Goal: Task Accomplishment & Management: Complete application form

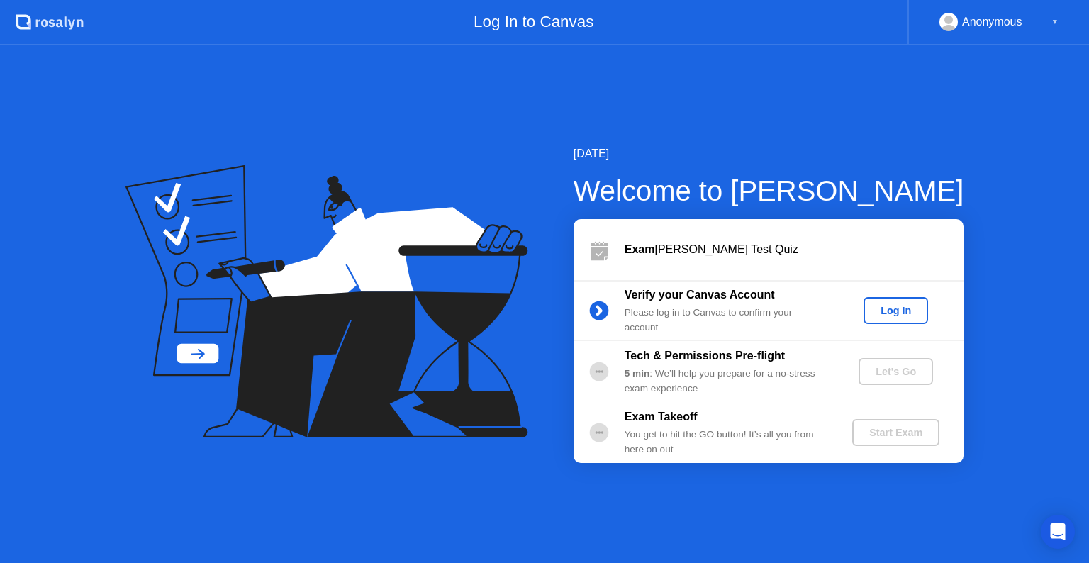
click at [909, 308] on div "Log In" at bounding box center [895, 310] width 53 height 11
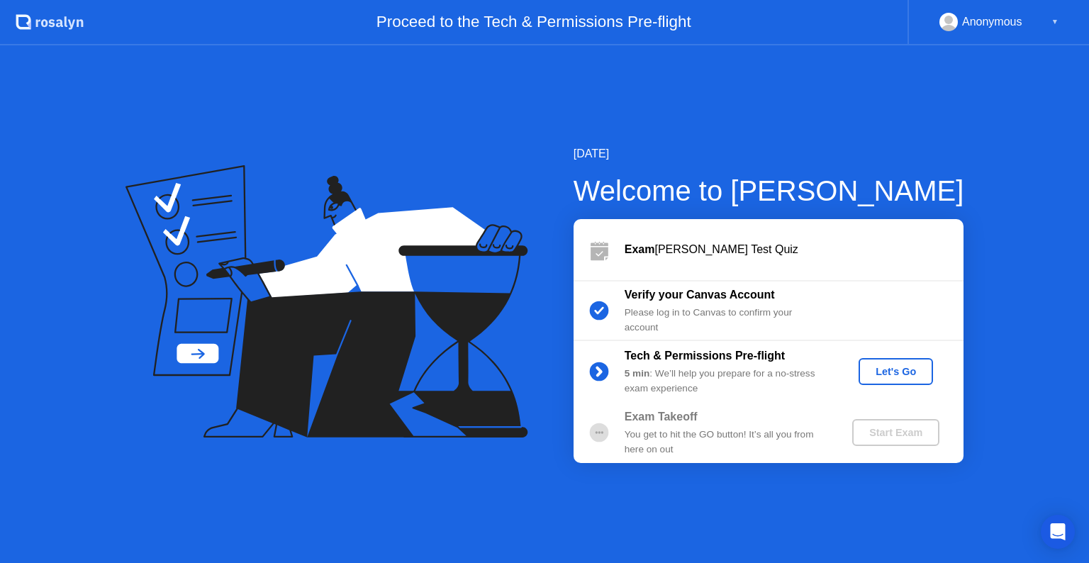
click at [894, 370] on div "Let's Go" at bounding box center [895, 371] width 63 height 11
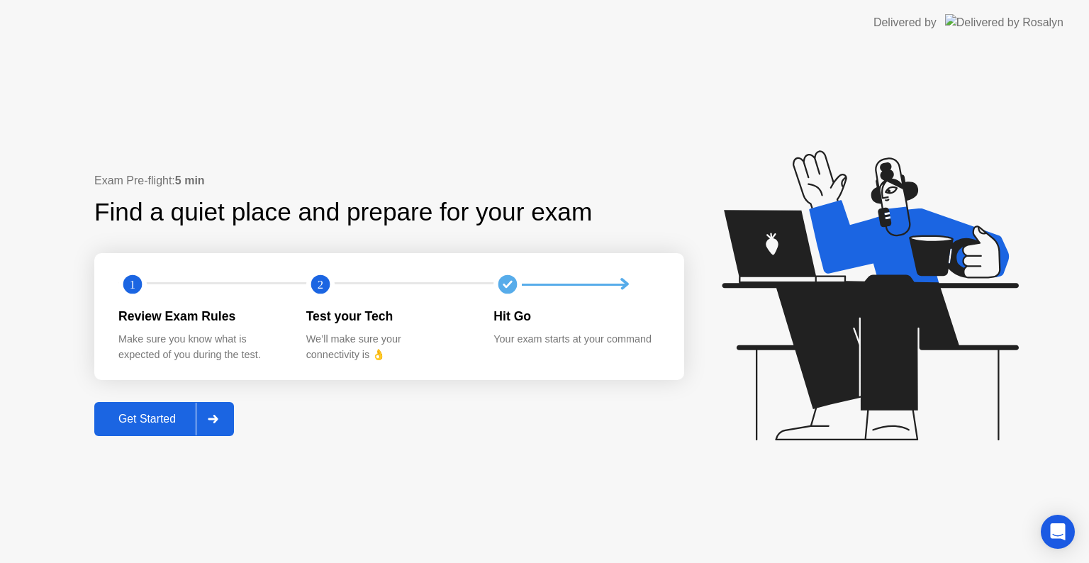
click at [156, 412] on div "Get Started" at bounding box center [147, 418] width 97 height 13
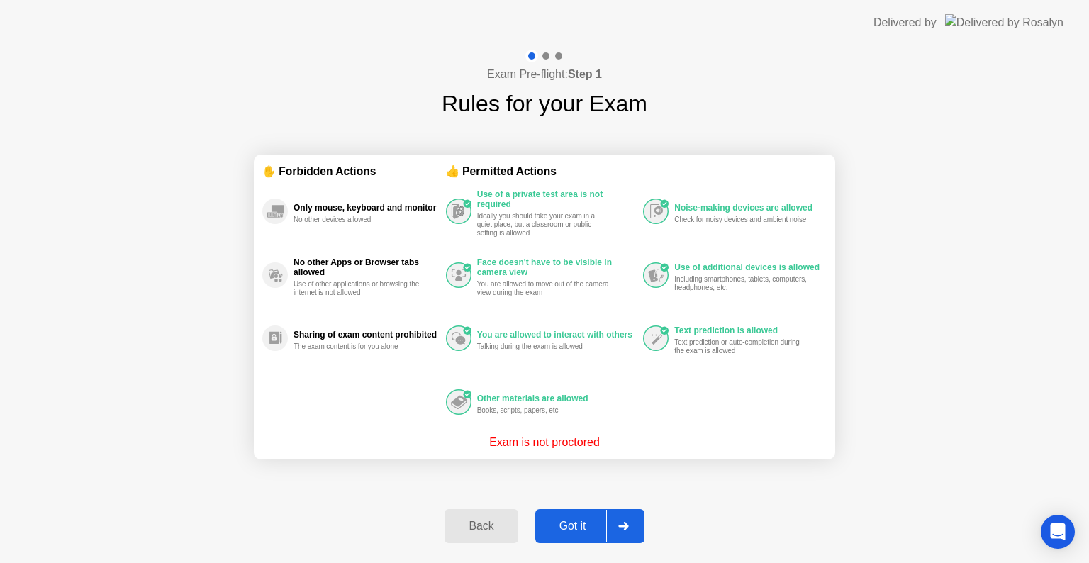
click at [569, 520] on div "Got it" at bounding box center [572, 526] width 67 height 13
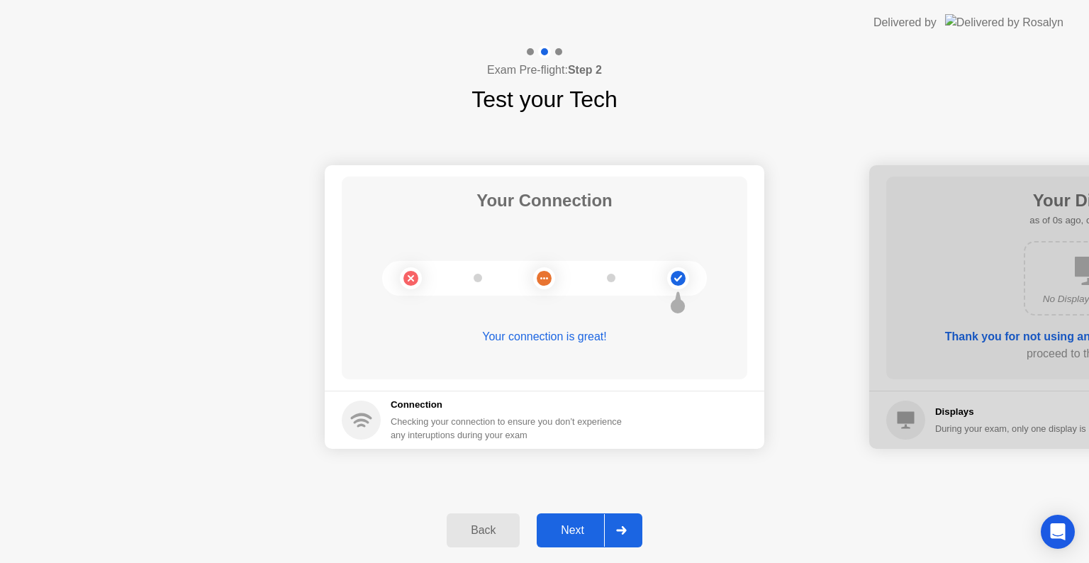
click at [570, 528] on div "Next" at bounding box center [572, 530] width 63 height 13
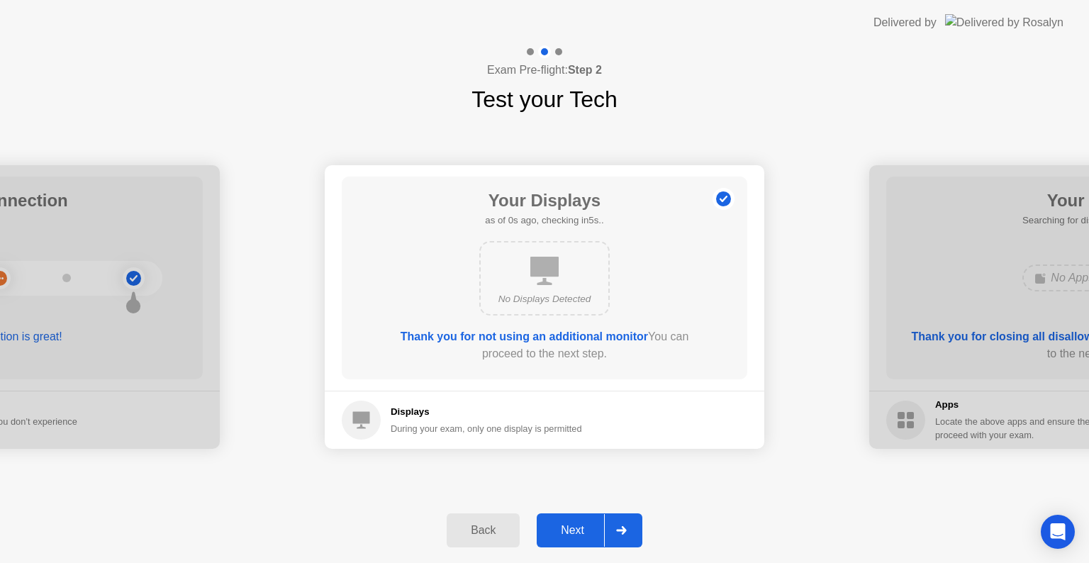
click at [570, 528] on div "Next" at bounding box center [572, 530] width 63 height 13
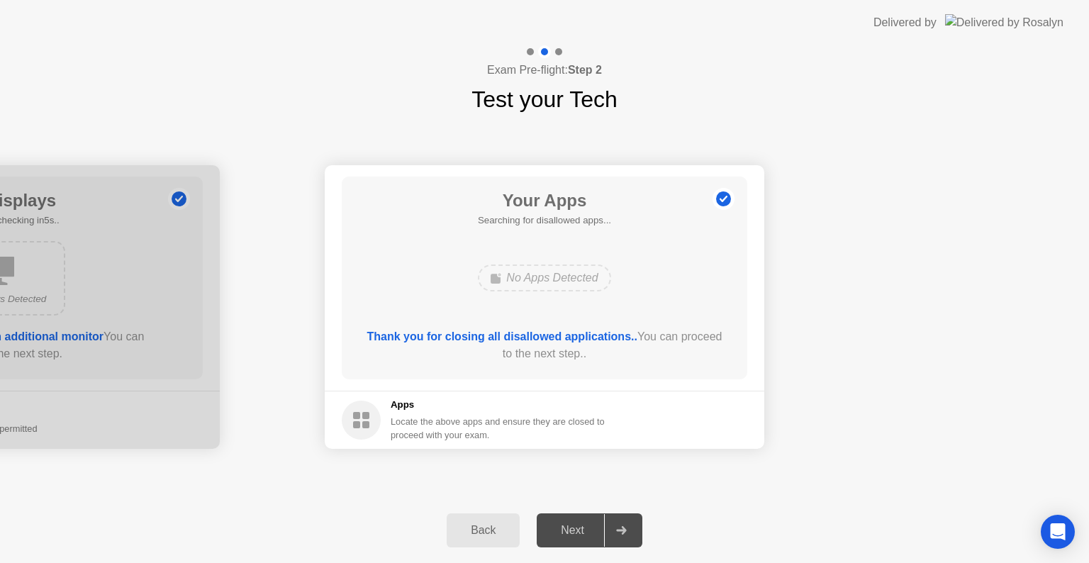
click at [570, 528] on div "Next" at bounding box center [572, 530] width 63 height 13
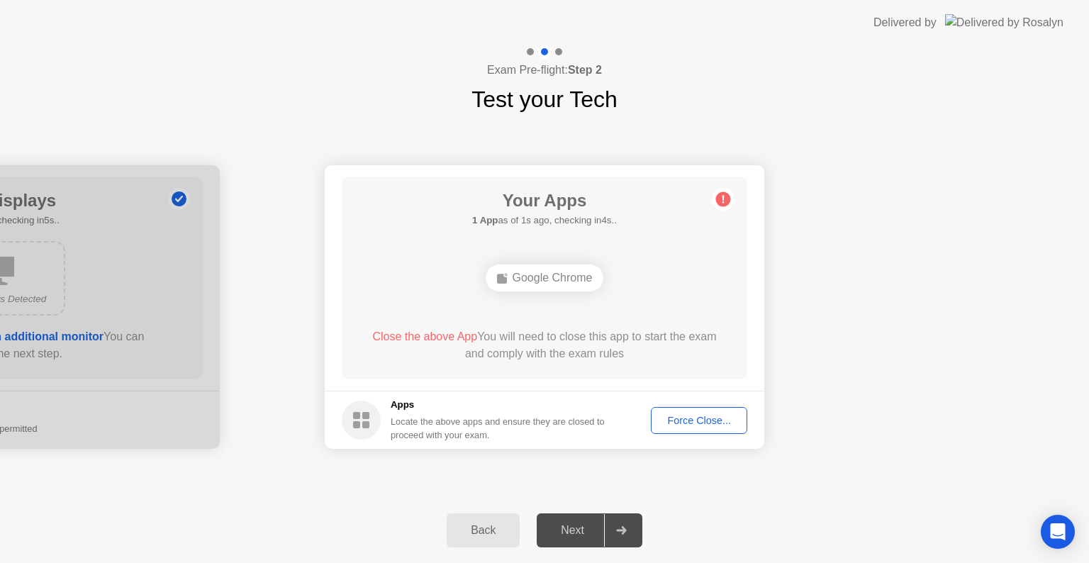
click at [695, 420] on div "Force Close..." at bounding box center [699, 420] width 86 height 11
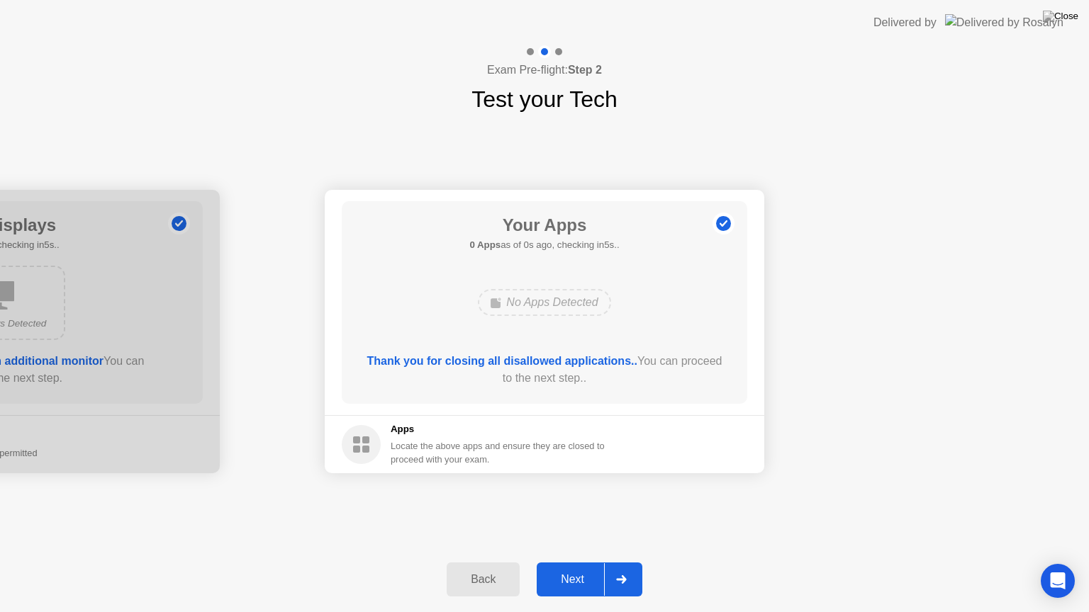
click at [695, 434] on footer "Apps Locate the above apps and ensure they are closed to proceed with your exam." at bounding box center [544, 444] width 439 height 58
click at [587, 562] on div "Next" at bounding box center [572, 579] width 63 height 13
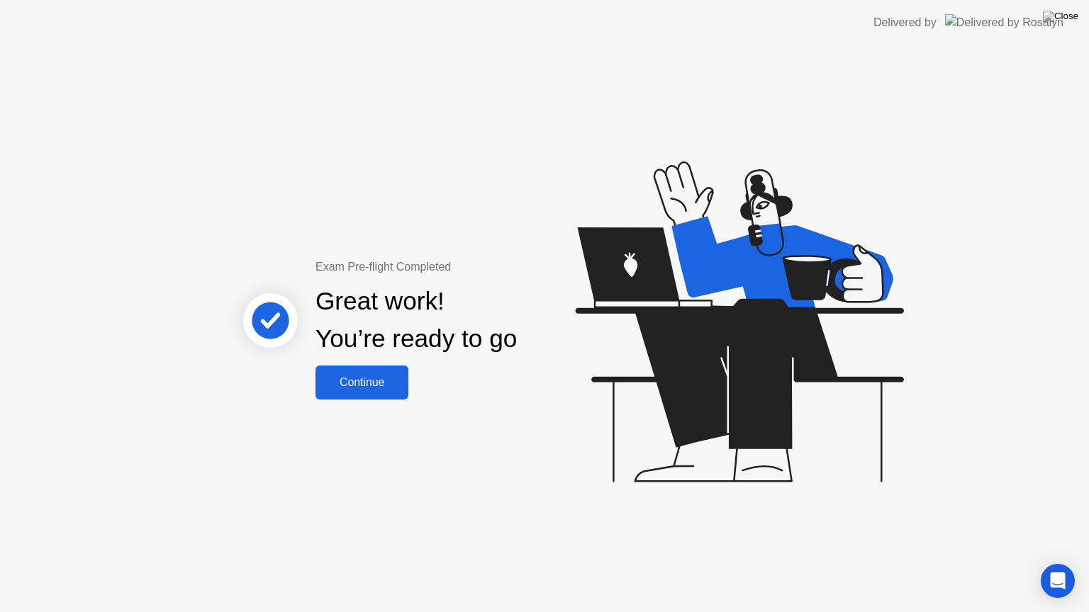
click at [384, 383] on div "Continue" at bounding box center [362, 382] width 84 height 13
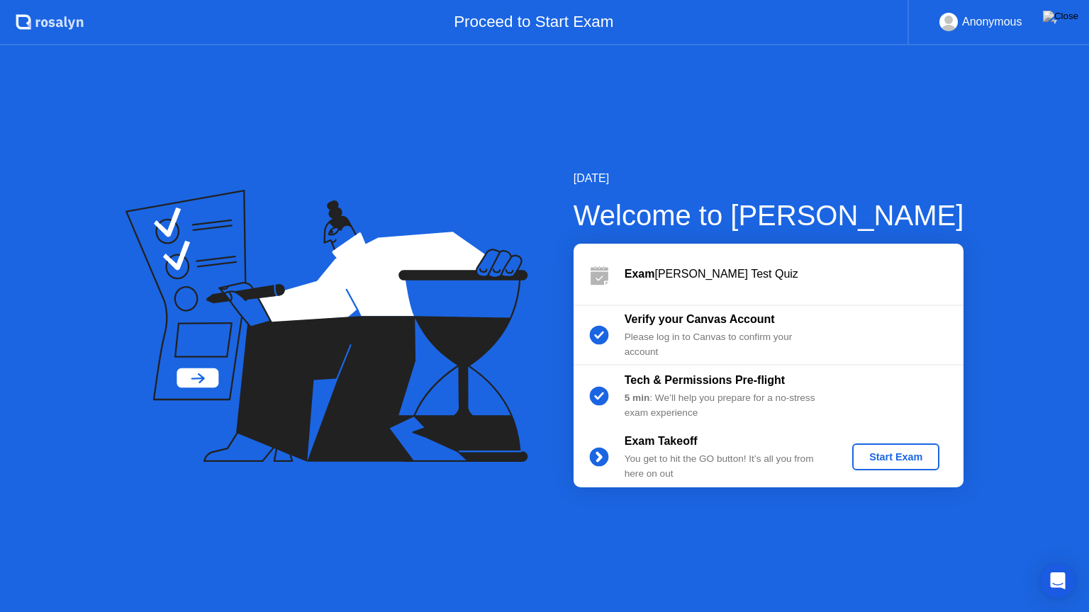
click at [902, 459] on div "Start Exam" at bounding box center [896, 456] width 76 height 11
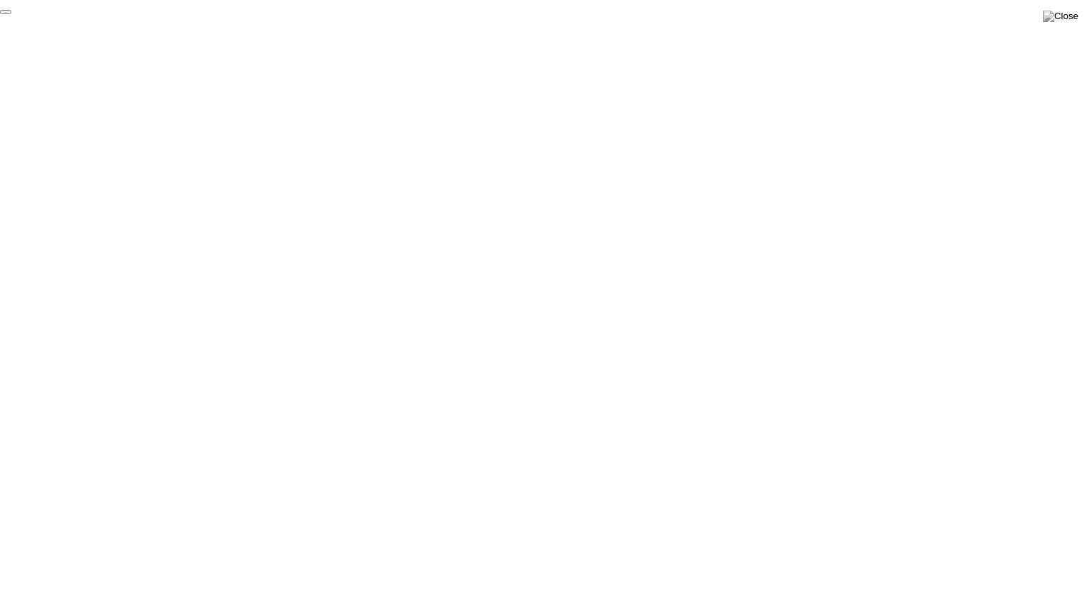
click div "End Proctoring Session"
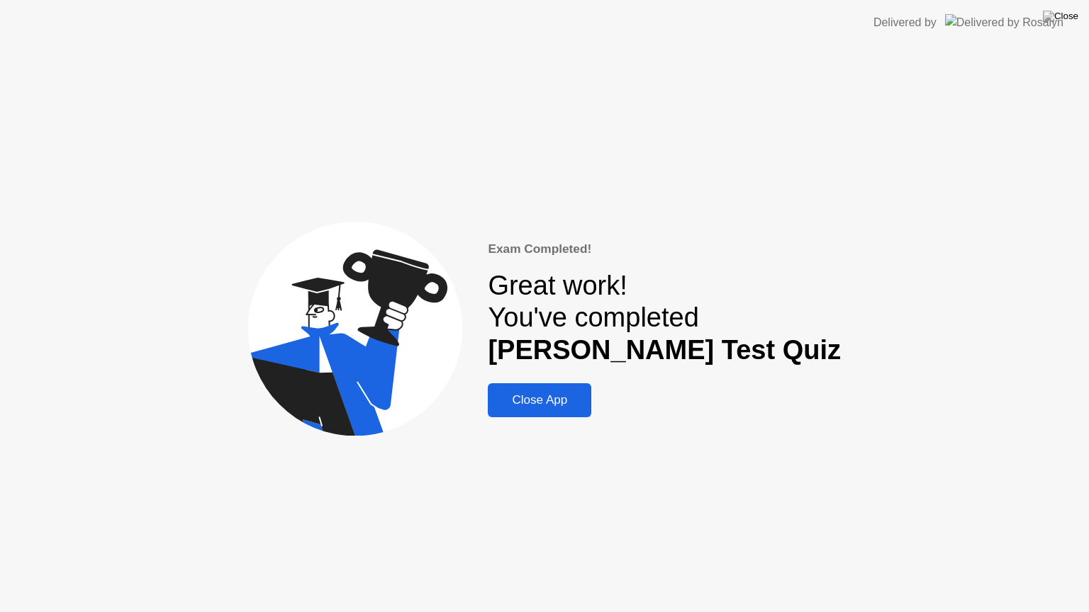
click at [587, 408] on div "Close App" at bounding box center [539, 400] width 95 height 14
